Goal: Task Accomplishment & Management: Manage account settings

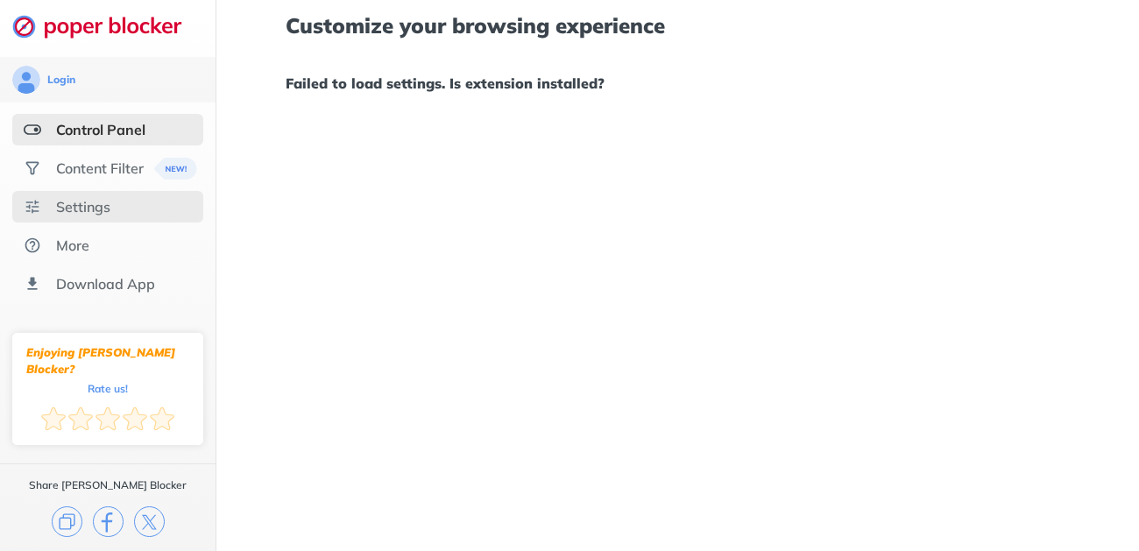
click at [84, 215] on div "Settings" at bounding box center [83, 207] width 54 height 18
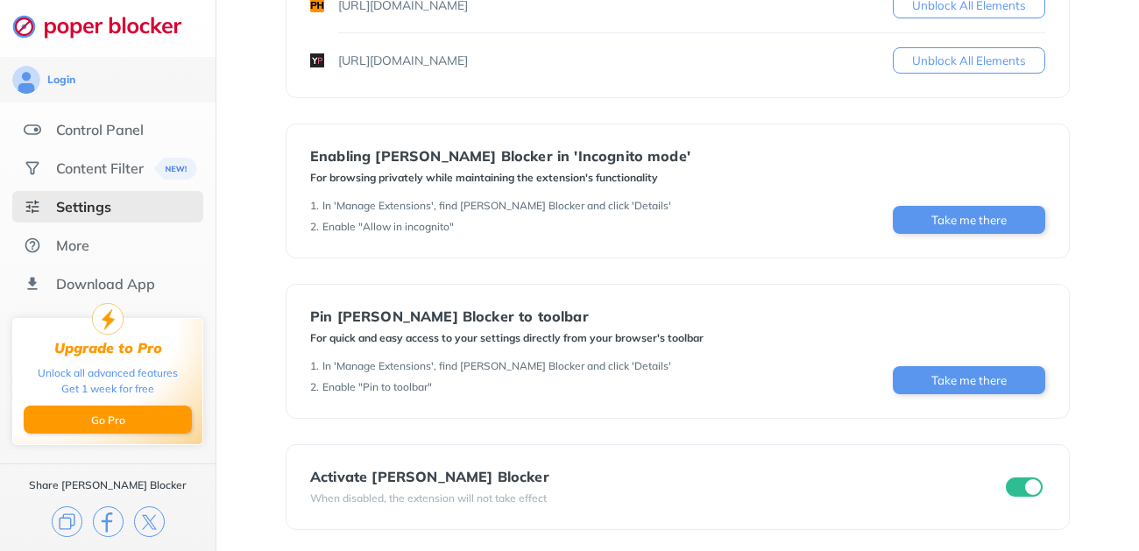
scroll to position [603, 0]
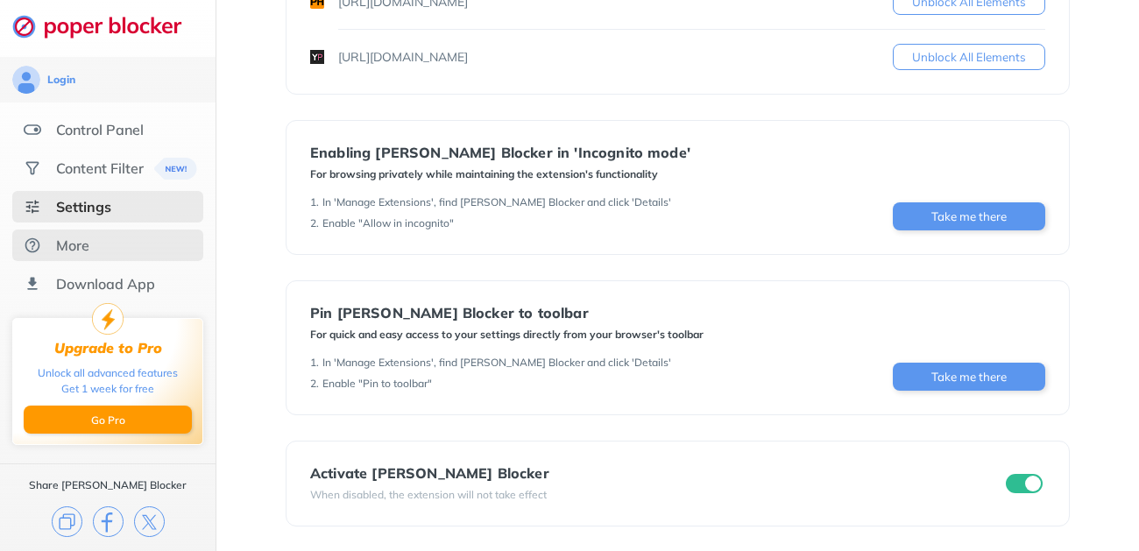
click at [91, 243] on div "More" at bounding box center [107, 245] width 191 height 32
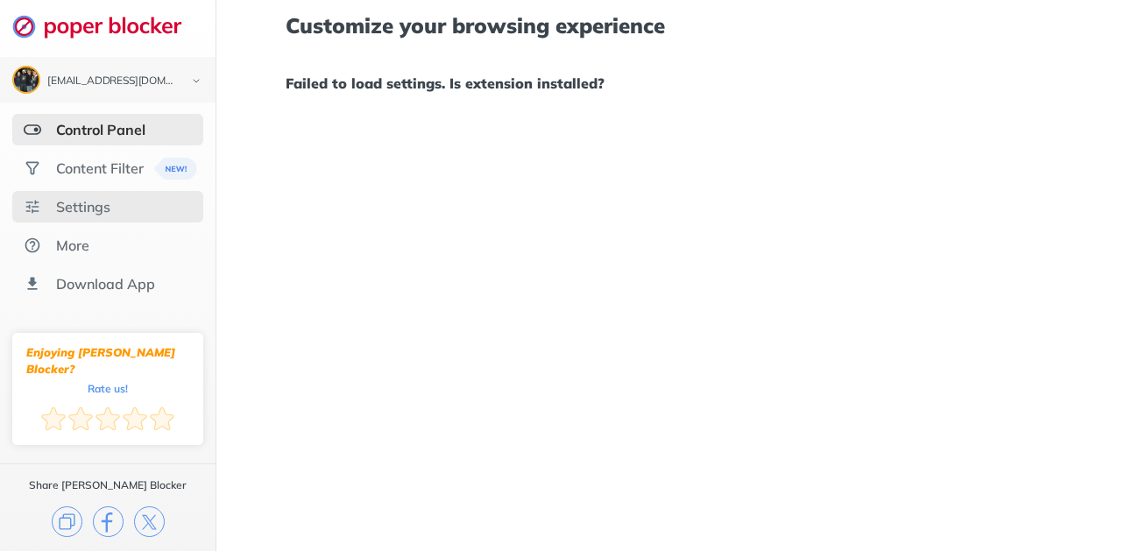
click at [142, 215] on div "Settings" at bounding box center [107, 207] width 191 height 32
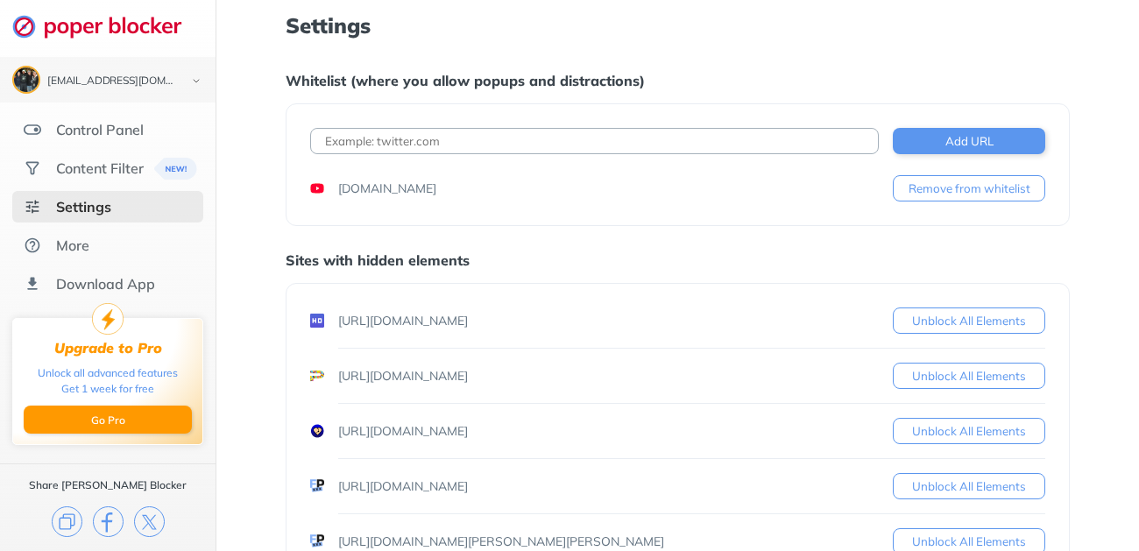
click at [149, 29] on img at bounding box center [106, 26] width 188 height 25
click at [134, 127] on div "Control Panel" at bounding box center [100, 130] width 88 height 18
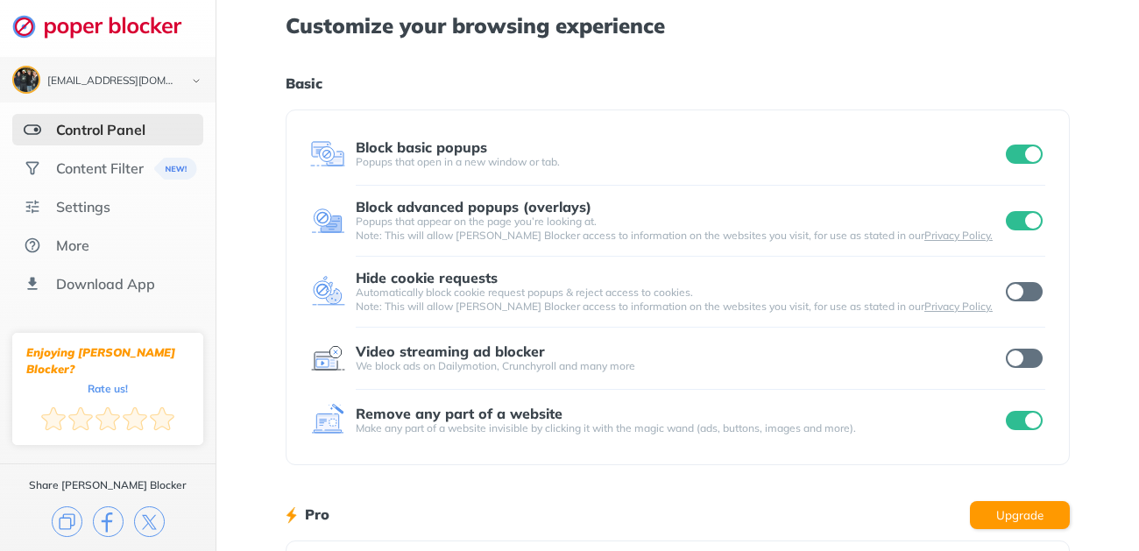
click at [1027, 297] on input "checkbox" at bounding box center [1023, 291] width 37 height 19
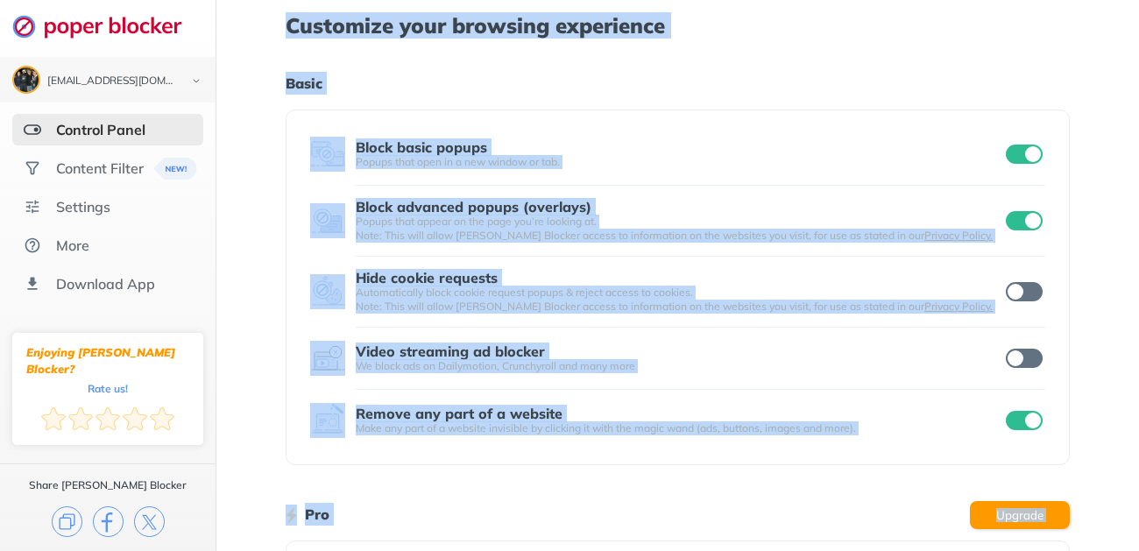
click at [1022, 291] on input "checkbox" at bounding box center [1023, 291] width 37 height 19
click at [1033, 363] on input "checkbox" at bounding box center [1023, 358] width 37 height 19
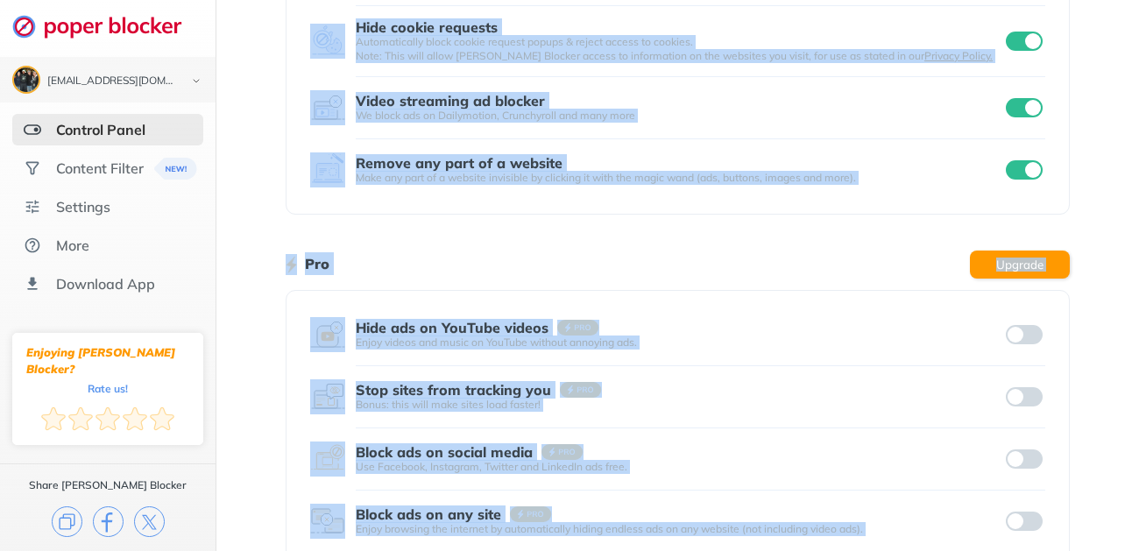
scroll to position [354, 0]
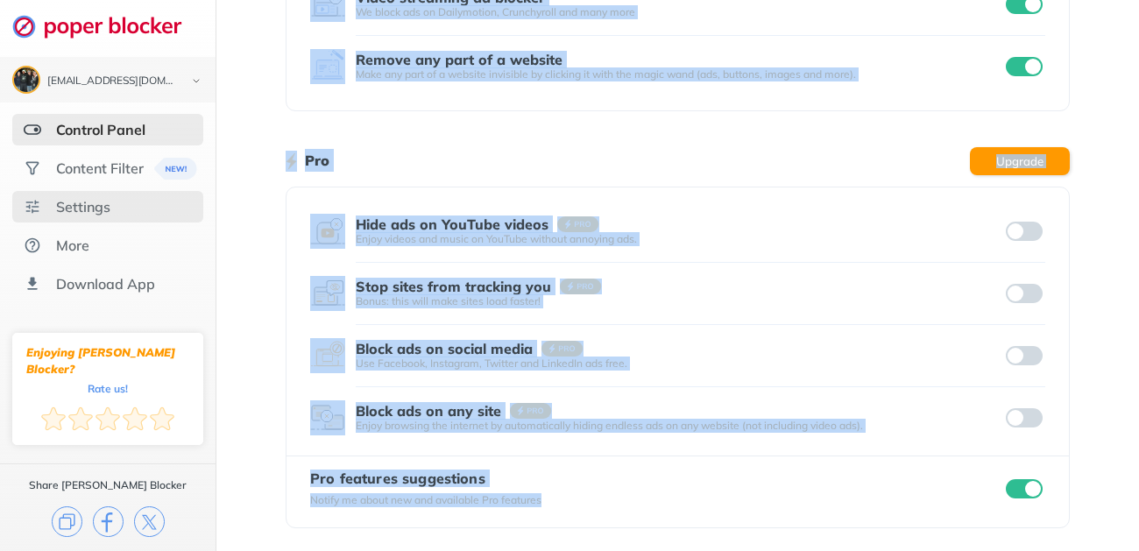
click at [130, 193] on div "Settings" at bounding box center [107, 207] width 191 height 32
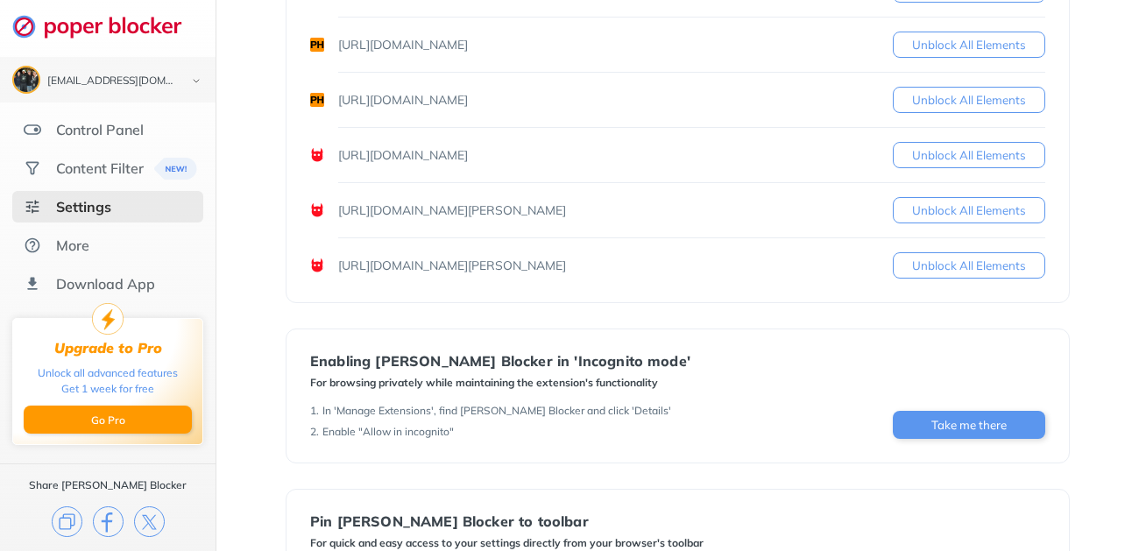
scroll to position [1202, 0]
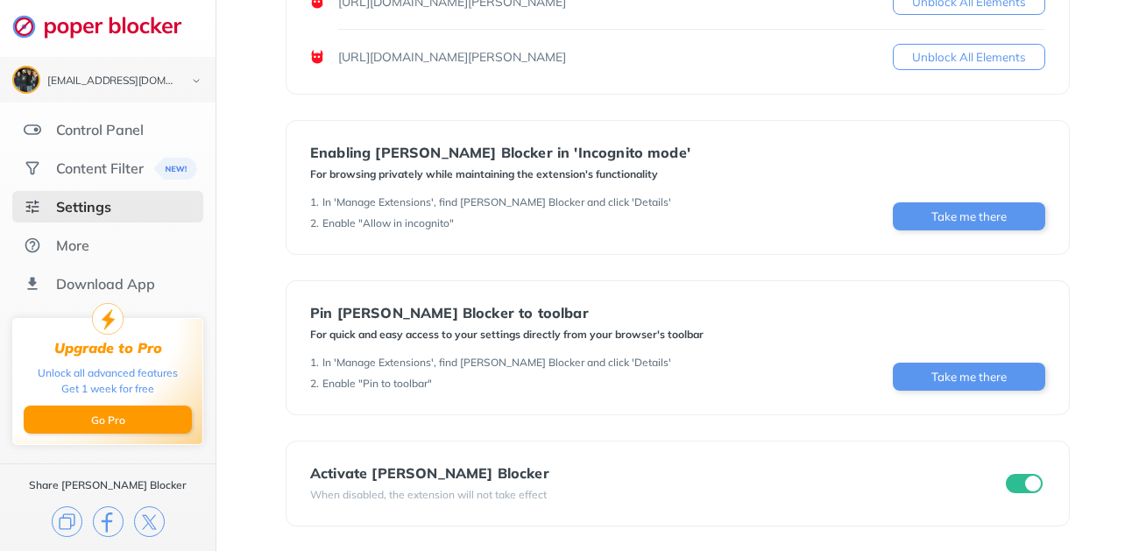
click at [1010, 481] on input "checkbox" at bounding box center [1023, 483] width 37 height 19
